Goal: Task Accomplishment & Management: Complete application form

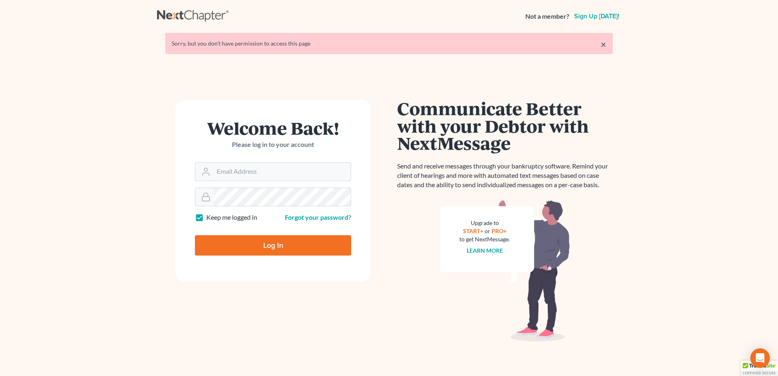
type input "lmoberg@saderlawfirm.com"
click at [267, 247] on input "Log In" at bounding box center [273, 245] width 156 height 20
type input "Thinking..."
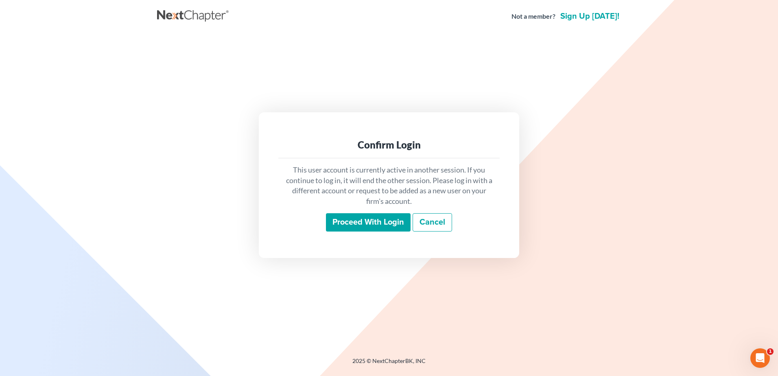
click at [388, 216] on input "Proceed with login" at bounding box center [368, 222] width 85 height 19
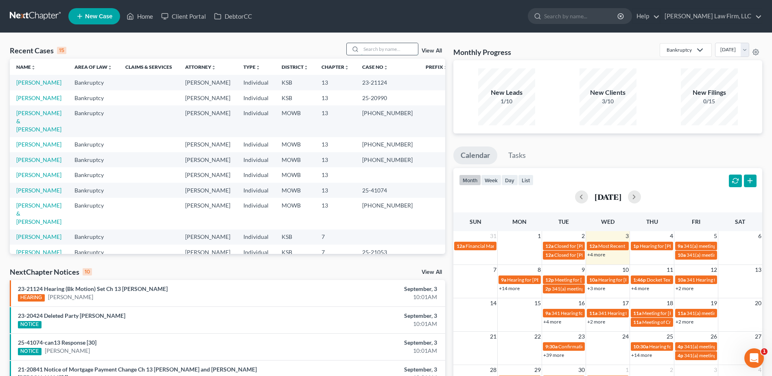
click at [374, 54] on input "search" at bounding box center [389, 49] width 57 height 12
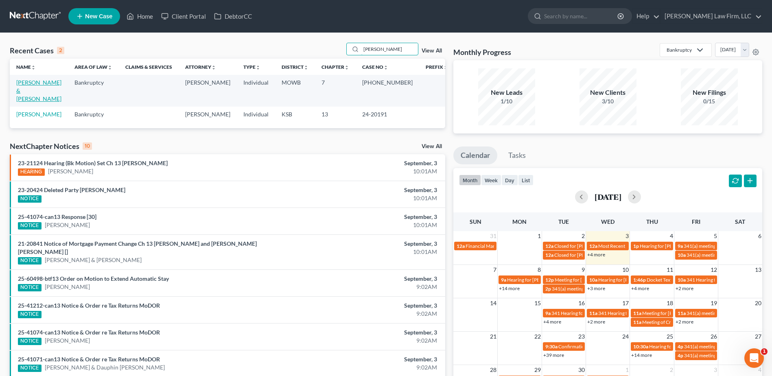
type input "[PERSON_NAME]"
click at [31, 81] on link "[PERSON_NAME] & [PERSON_NAME]" at bounding box center [38, 90] width 45 height 23
select select "4"
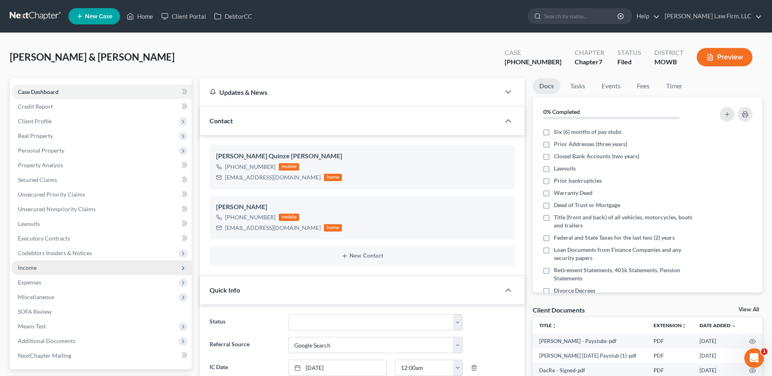
click at [29, 269] on span "Income" at bounding box center [27, 267] width 19 height 7
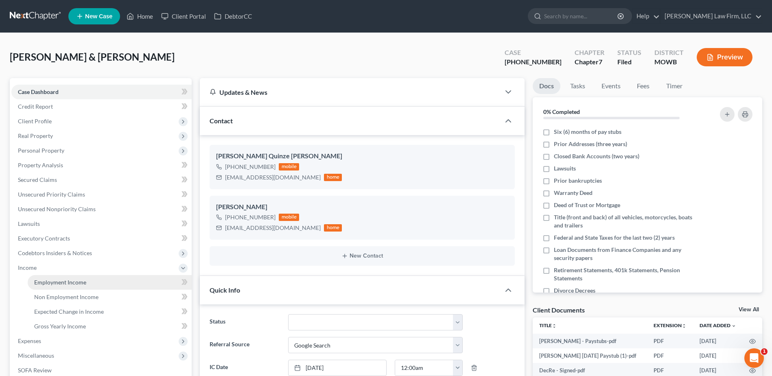
click at [49, 280] on span "Employment Income" at bounding box center [60, 282] width 52 height 7
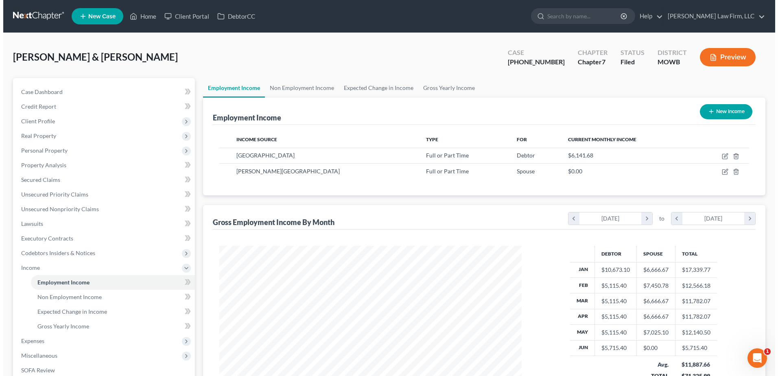
scroll to position [151, 318]
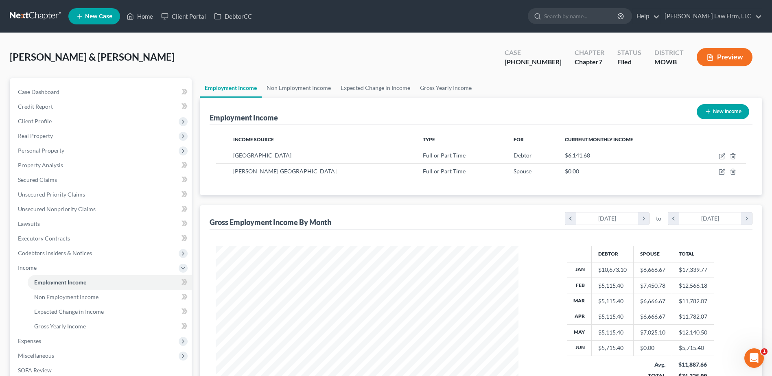
click at [719, 111] on button "New Income" at bounding box center [723, 111] width 52 height 15
select select "0"
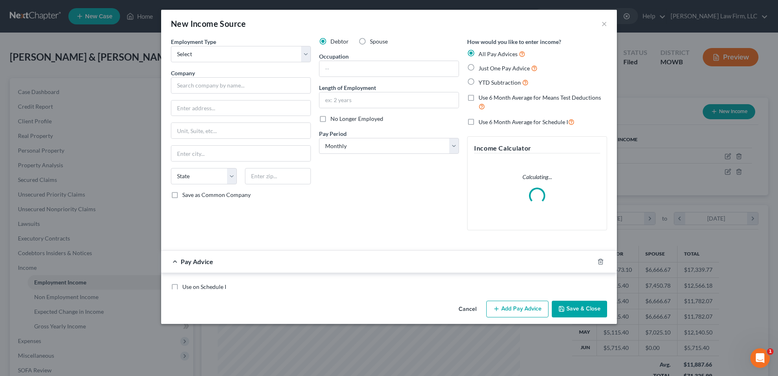
scroll to position [152, 321]
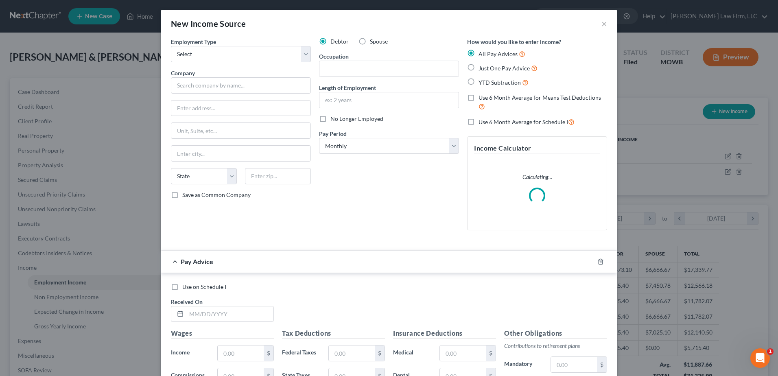
click at [370, 40] on label "Spouse" at bounding box center [379, 41] width 18 height 8
click at [373, 40] on input "Spouse" at bounding box center [375, 39] width 5 height 5
radio input "true"
click at [189, 61] on select "Select Full or [DEMOGRAPHIC_DATA] Employment Self Employment" at bounding box center [241, 54] width 140 height 16
select select "0"
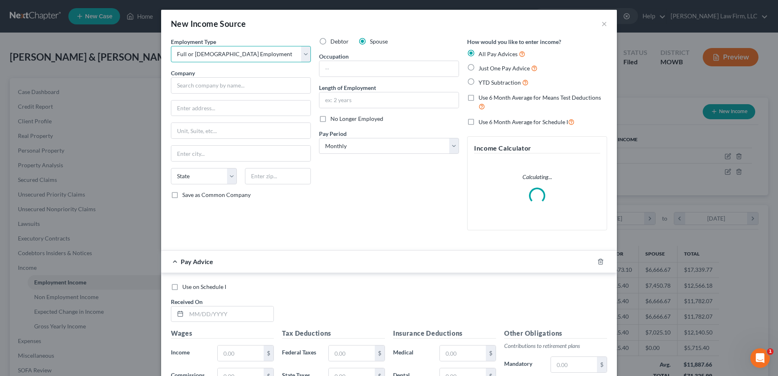
click at [171, 46] on select "Select Full or [DEMOGRAPHIC_DATA] Employment Self Employment" at bounding box center [241, 54] width 140 height 16
click at [190, 90] on input "text" at bounding box center [241, 85] width 140 height 16
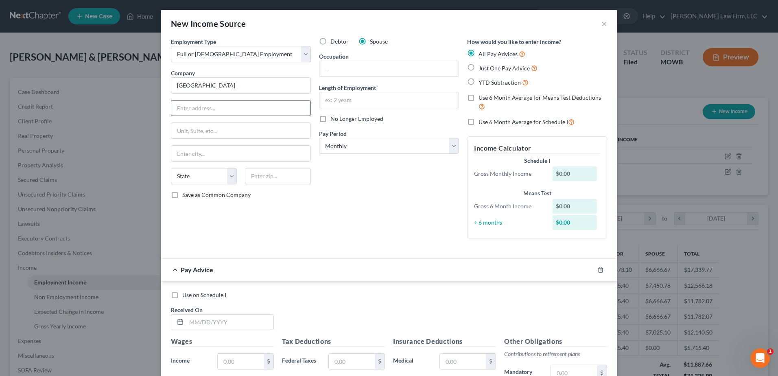
click at [221, 106] on input "text" at bounding box center [240, 108] width 139 height 15
type input "[GEOGRAPHIC_DATA]"
click at [266, 177] on input "text" at bounding box center [278, 176] width 66 height 16
type input "62521"
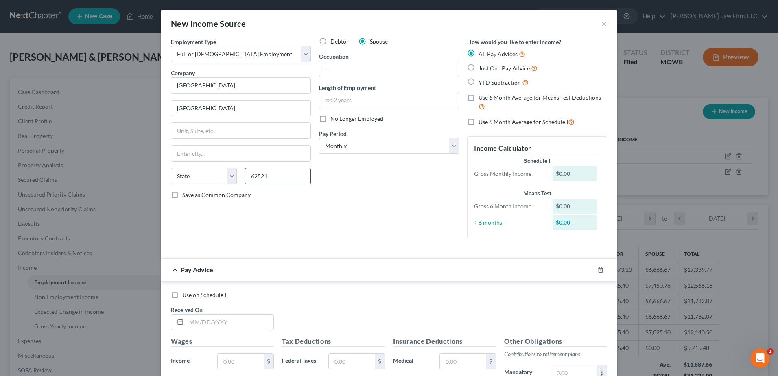
type input "Decatur"
select select "14"
click at [403, 142] on select "Select Monthly Twice Monthly Every Other Week Weekly" at bounding box center [389, 146] width 140 height 16
select select "1"
click at [319, 138] on select "Select Monthly Twice Monthly Every Other Week Weekly" at bounding box center [389, 146] width 140 height 16
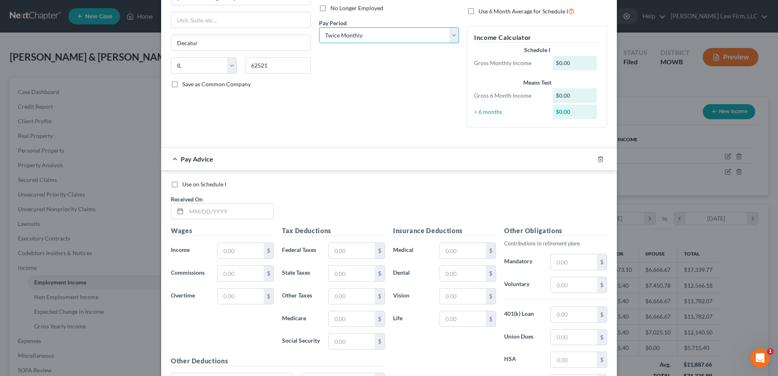
scroll to position [112, 0]
click at [253, 213] on input "text" at bounding box center [229, 210] width 87 height 15
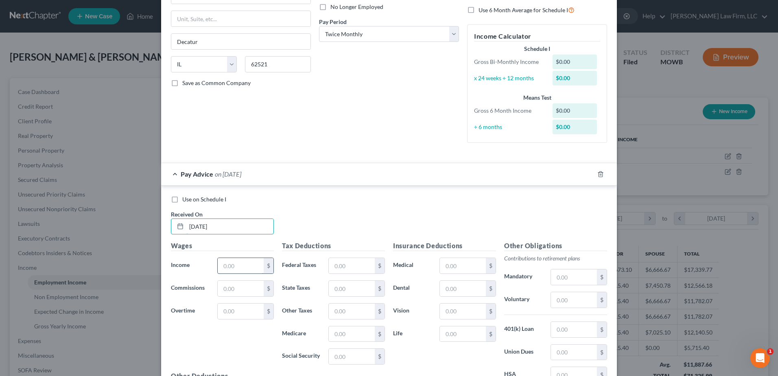
type input "[DATE]"
click at [236, 266] on input "text" at bounding box center [241, 265] width 46 height 15
type input "3,269.24"
click at [354, 332] on input "text" at bounding box center [352, 333] width 46 height 15
type input "23.70"
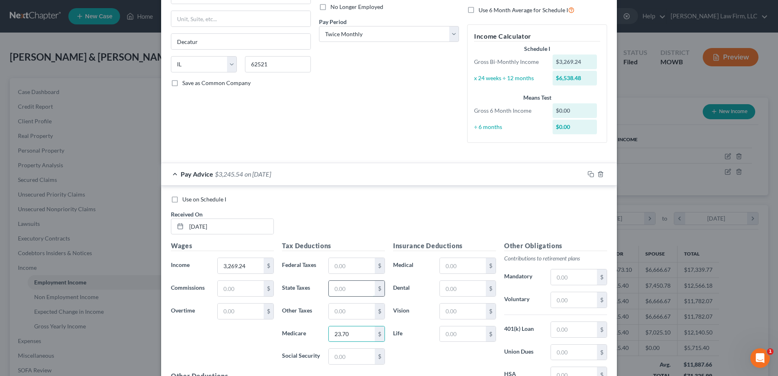
click at [354, 291] on input "text" at bounding box center [352, 288] width 46 height 15
drag, startPoint x: 354, startPoint y: 291, endPoint x: 315, endPoint y: 292, distance: 39.9
click at [315, 292] on div "State Taxes 23.70 $" at bounding box center [333, 288] width 111 height 16
type input "70.63"
click at [569, 305] on input "text" at bounding box center [574, 299] width 46 height 15
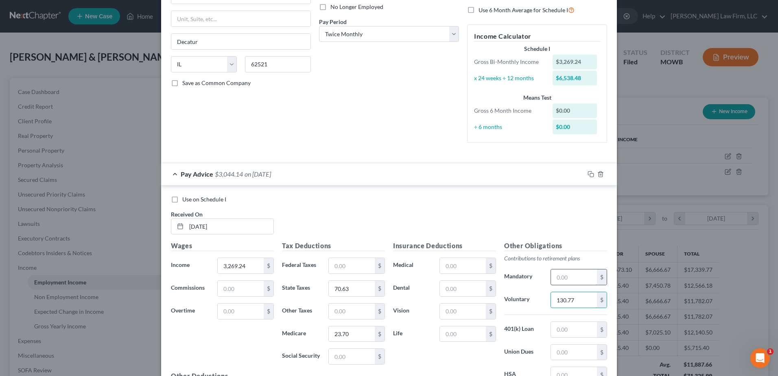
type input "130.77"
click at [570, 277] on input "text" at bounding box center [574, 276] width 46 height 15
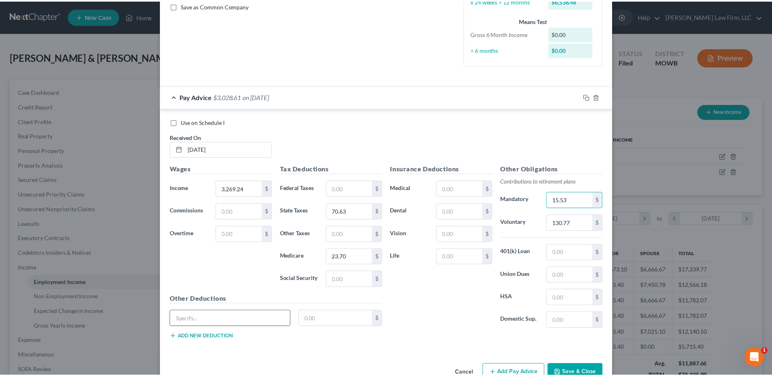
scroll to position [203, 0]
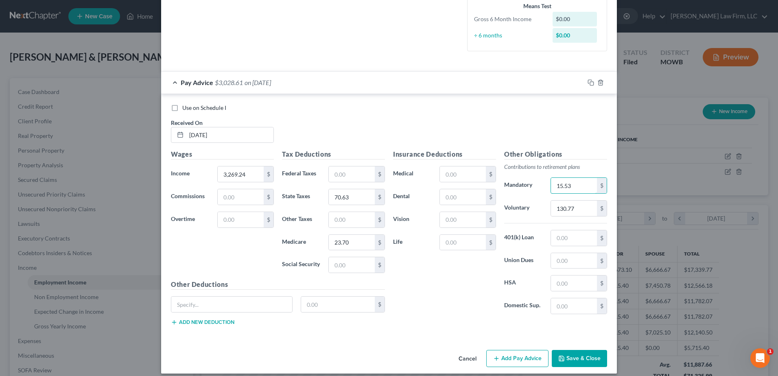
type input "15.53"
click at [368, 289] on h5 "Other Deductions" at bounding box center [278, 285] width 214 height 10
click at [355, 304] on input "text" at bounding box center [338, 304] width 74 height 15
type input "1,634.62"
drag, startPoint x: 362, startPoint y: 303, endPoint x: 271, endPoint y: 306, distance: 90.8
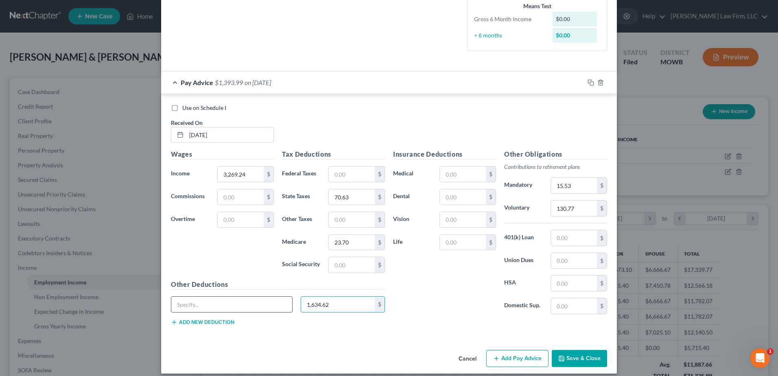
click at [271, 306] on div "1,634.62 $" at bounding box center [278, 307] width 222 height 23
click at [587, 361] on button "Save & Close" at bounding box center [579, 358] width 55 height 17
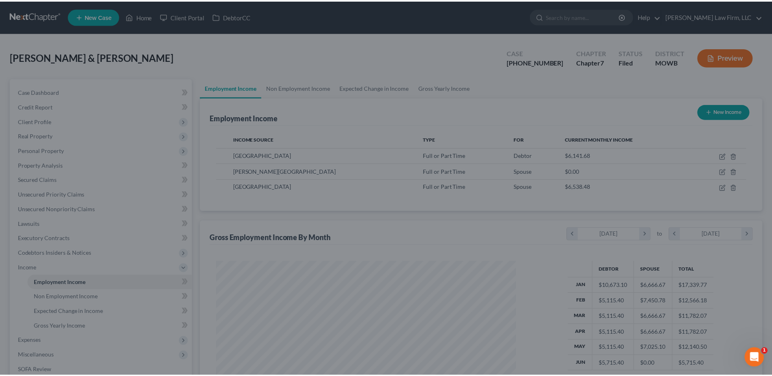
scroll to position [406807, 406639]
